Goal: Information Seeking & Learning: Learn about a topic

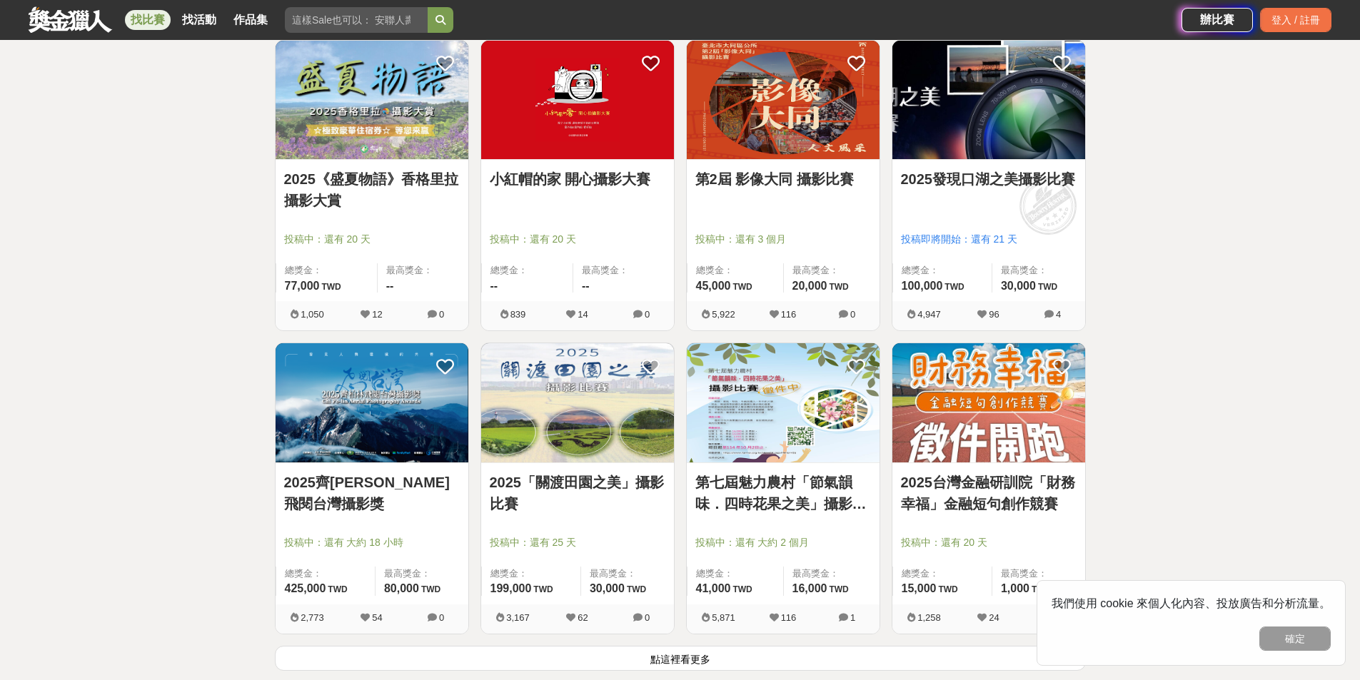
scroll to position [1499, 0]
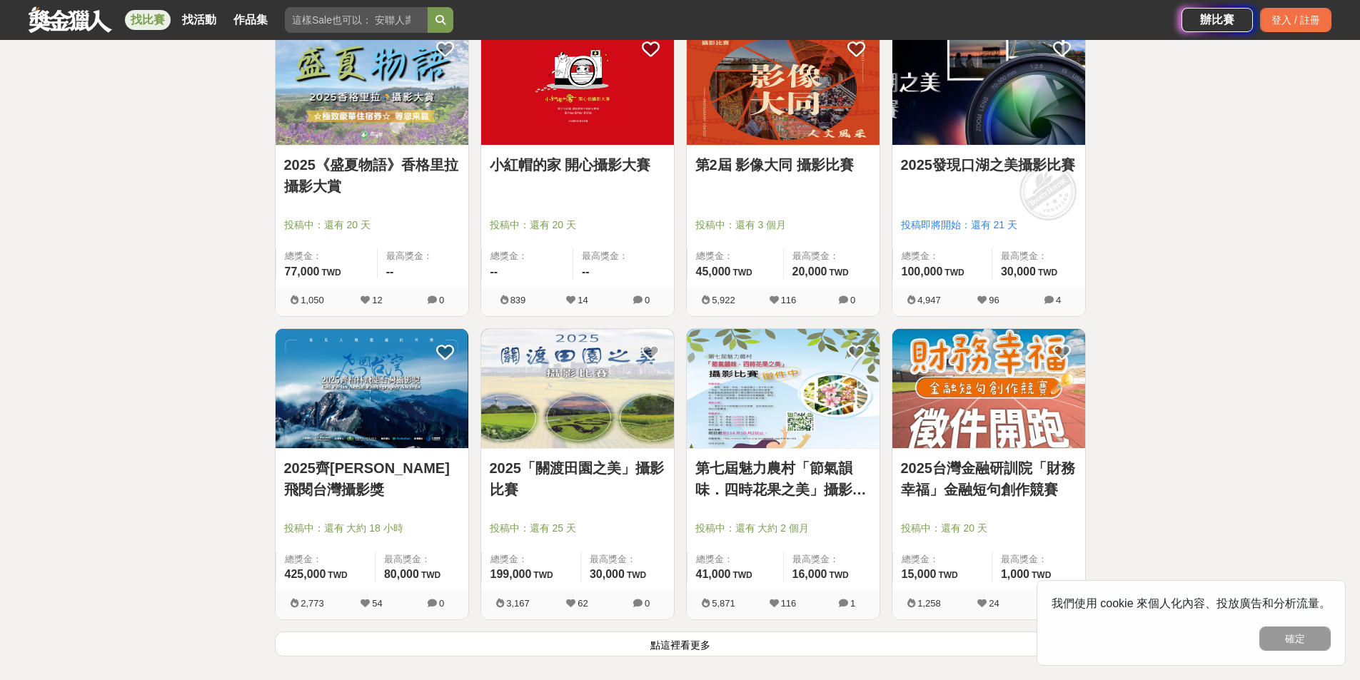
click at [597, 473] on link "2025「關渡田園之美」攝影比賽" at bounding box center [578, 479] width 176 height 43
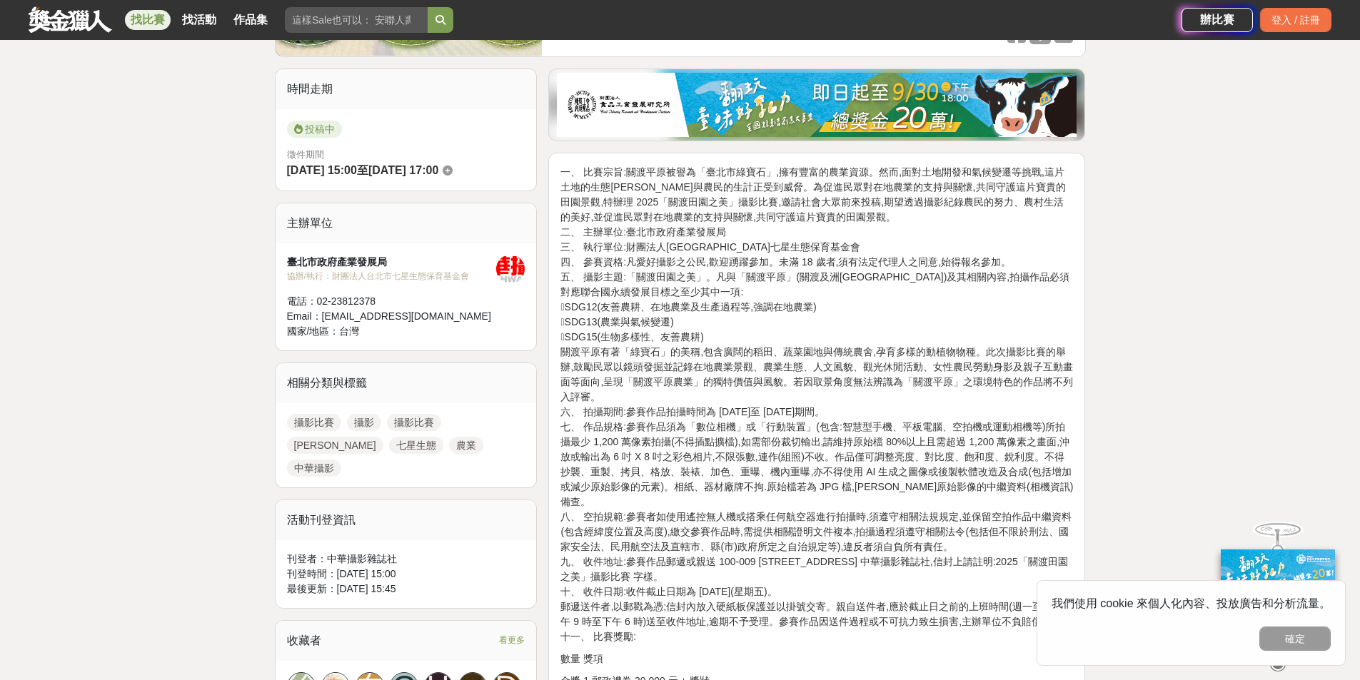
scroll to position [500, 0]
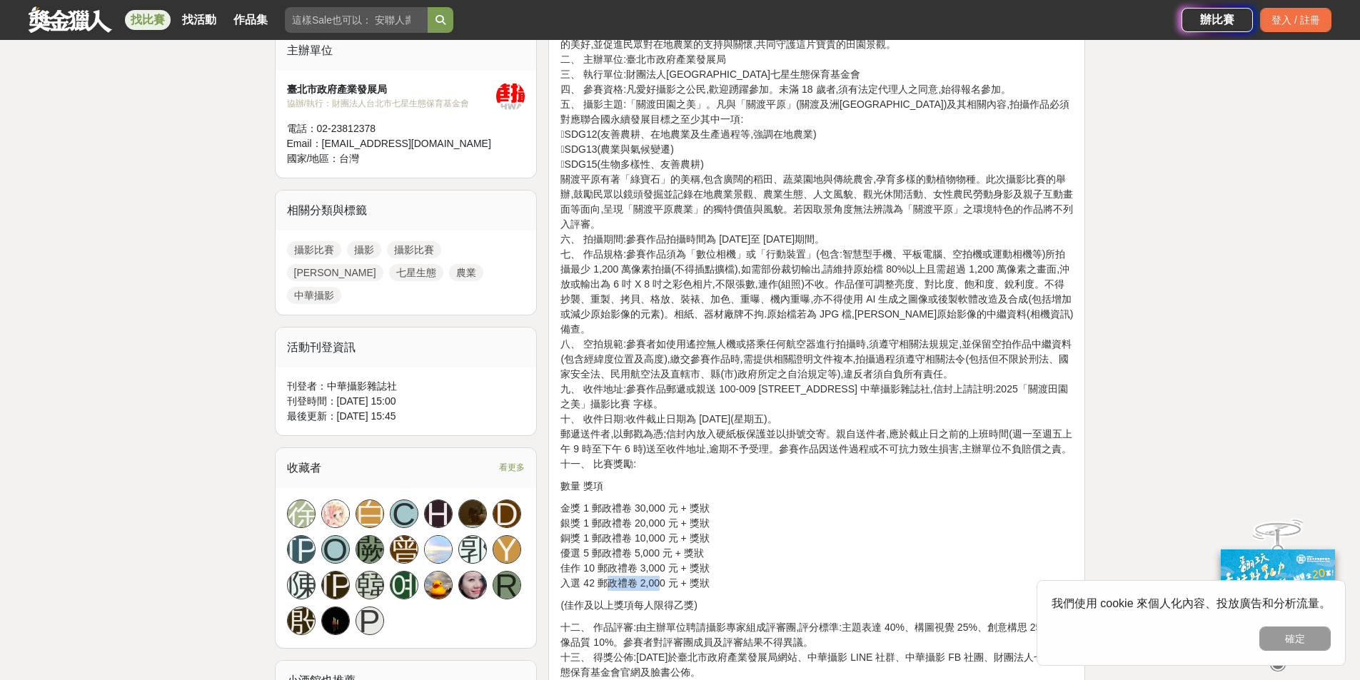
drag, startPoint x: 612, startPoint y: 567, endPoint x: 669, endPoint y: 567, distance: 57.1
click at [669, 567] on p "金獎 1 郵政禮卷 30,000 元 + 獎狀 銀獎 1 郵政禮卷 20,000 元 + 獎狀 銅獎 1 郵政禮卷 10,000 元 + 獎狀 優選 5 郵政…" at bounding box center [816, 546] width 513 height 90
drag, startPoint x: 720, startPoint y: 487, endPoint x: 575, endPoint y: 494, distance: 145.8
click at [575, 501] on p "金獎 1 郵政禮卷 30,000 元 + 獎狀 銀獎 1 郵政禮卷 20,000 元 + 獎狀 銅獎 1 郵政禮卷 10,000 元 + 獎狀 優選 5 郵政…" at bounding box center [816, 546] width 513 height 90
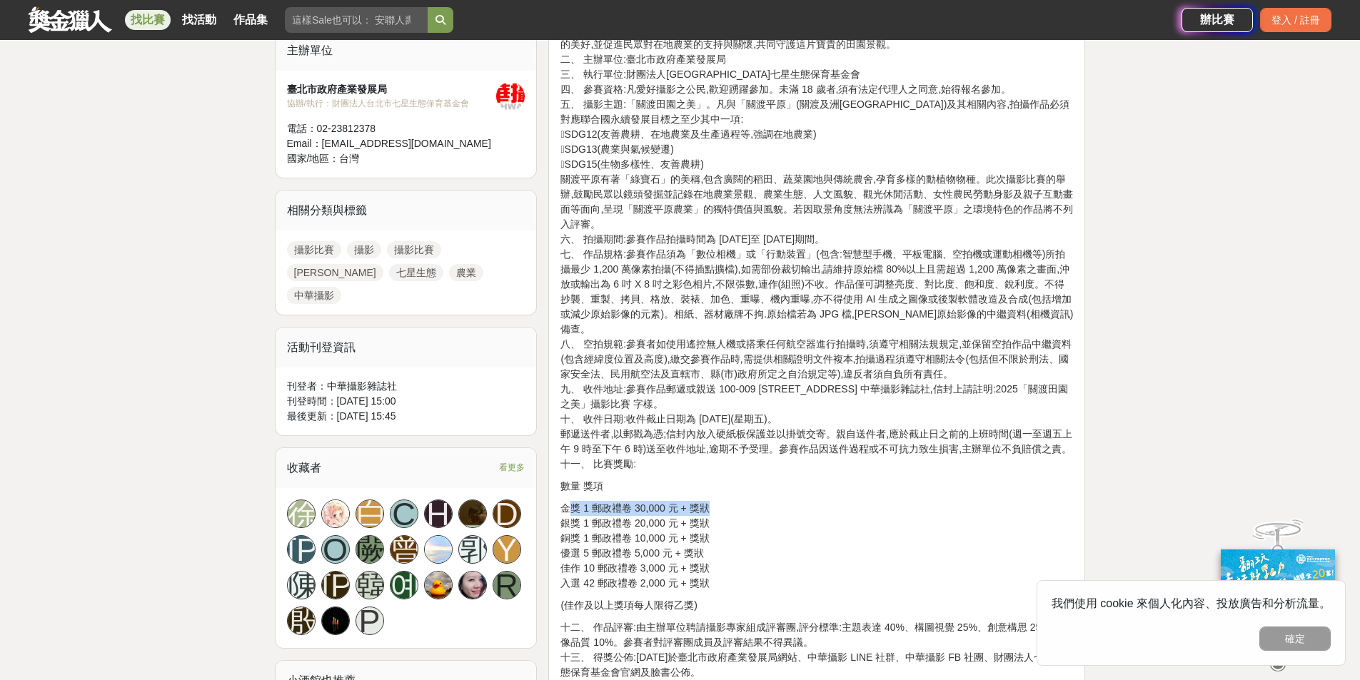
click at [575, 501] on p "金獎 1 郵政禮卷 30,000 元 + 獎狀 銀獎 1 郵政禮卷 20,000 元 + 獎狀 銅獎 1 郵政禮卷 10,000 元 + 獎狀 優選 5 郵政…" at bounding box center [816, 546] width 513 height 90
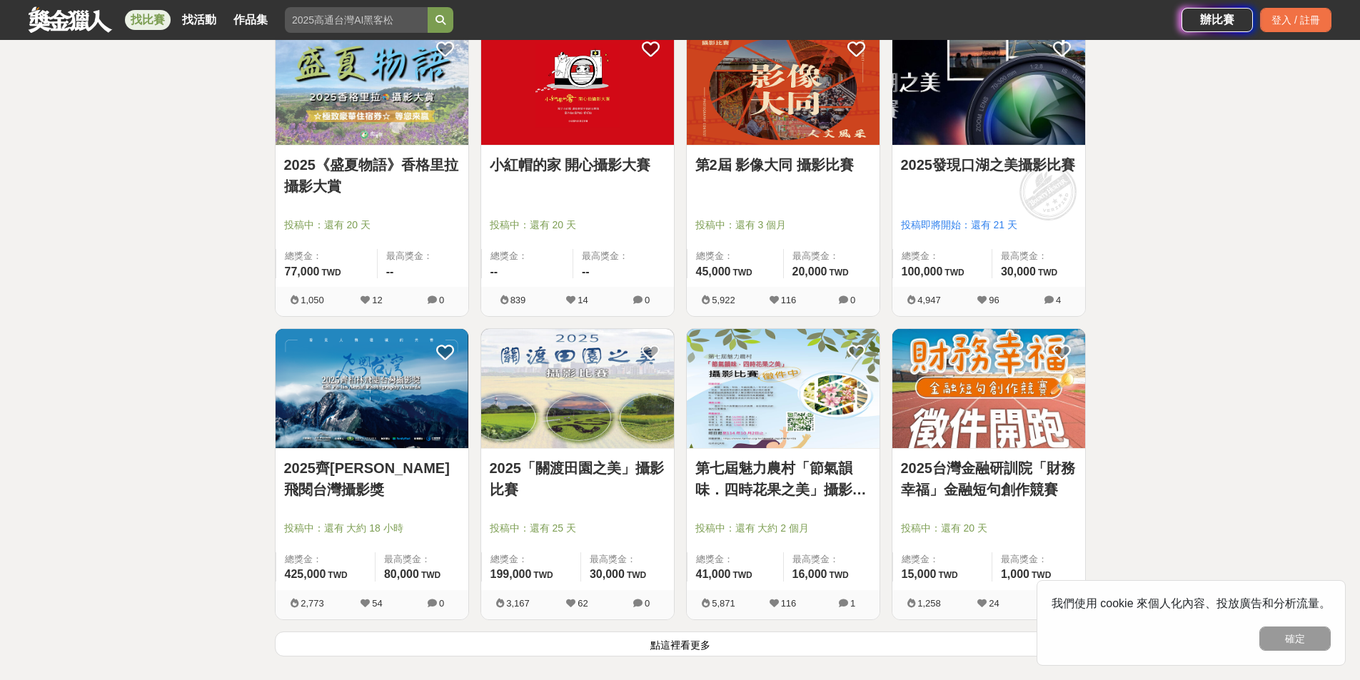
scroll to position [1785, 0]
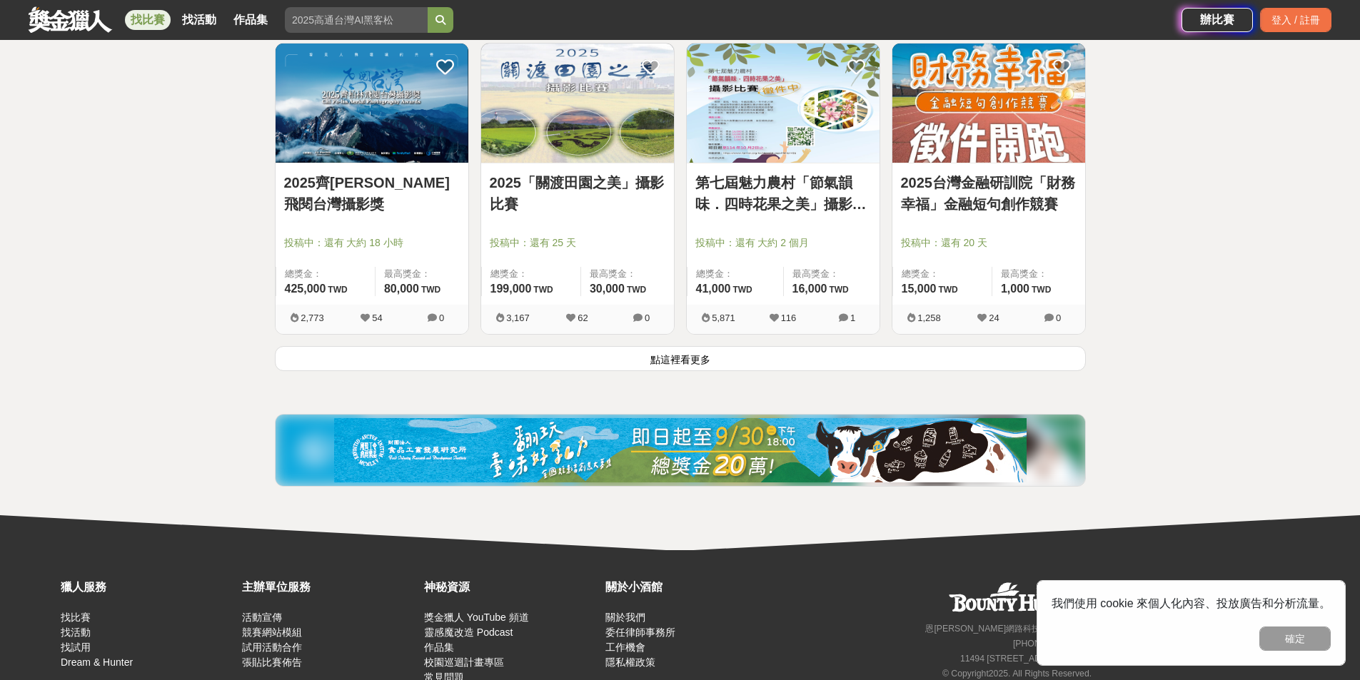
click at [694, 364] on button "點這裡看更多" at bounding box center [680, 358] width 811 height 25
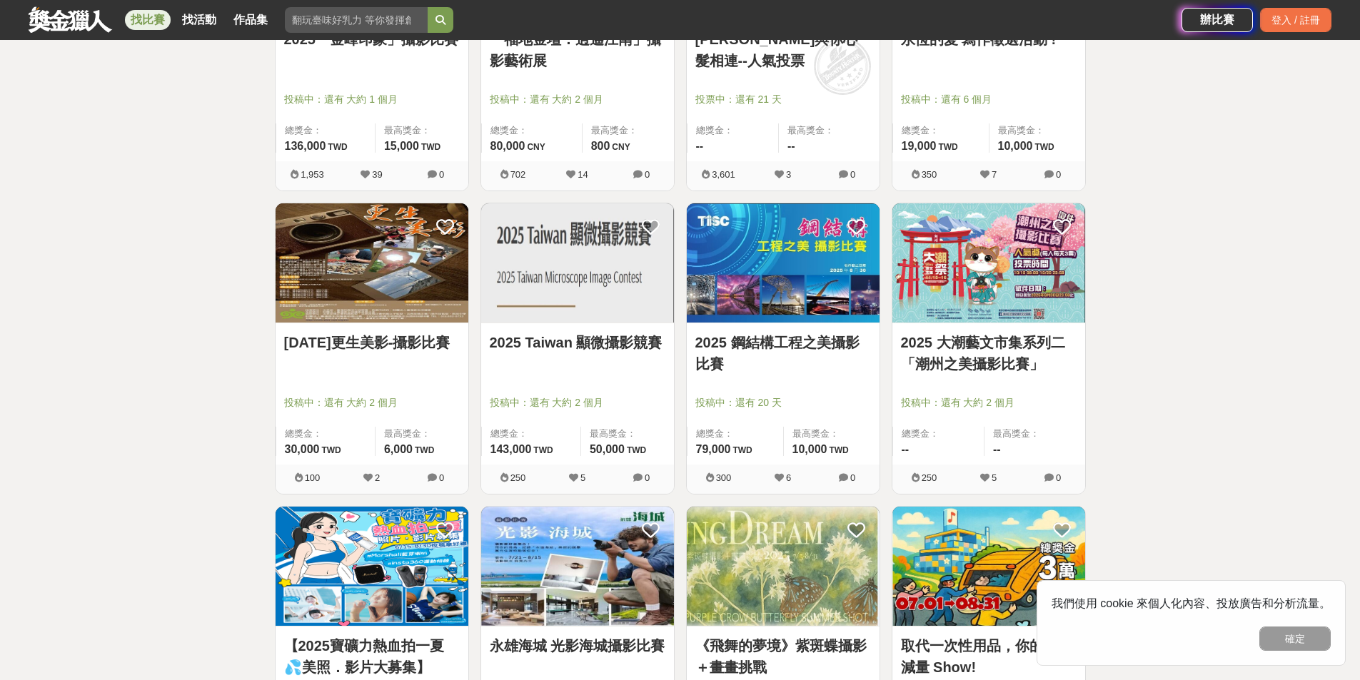
scroll to position [3142, 0]
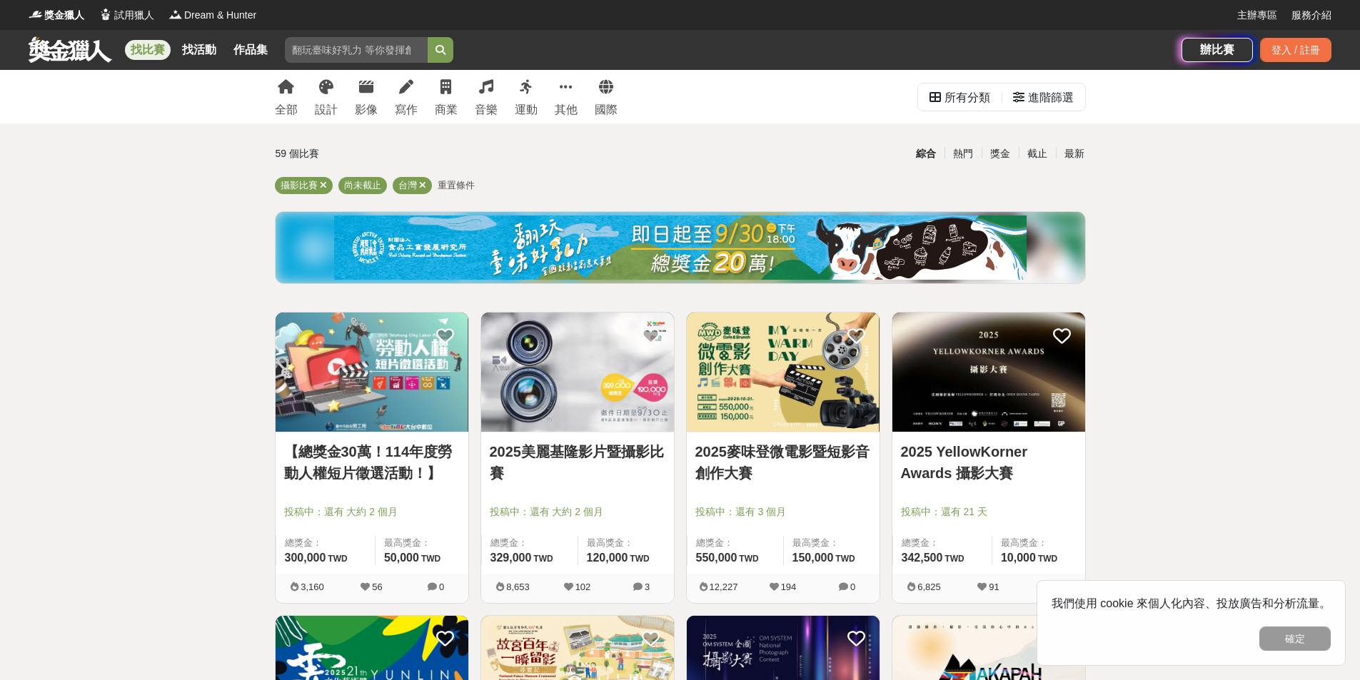
click at [1303, 625] on div "我們使用 cookie 來個人化內容、投放廣告和分析流量。 確定" at bounding box center [1191, 623] width 309 height 86
click at [1307, 635] on button "確定" at bounding box center [1294, 639] width 71 height 24
